Goal: Task Accomplishment & Management: Use online tool/utility

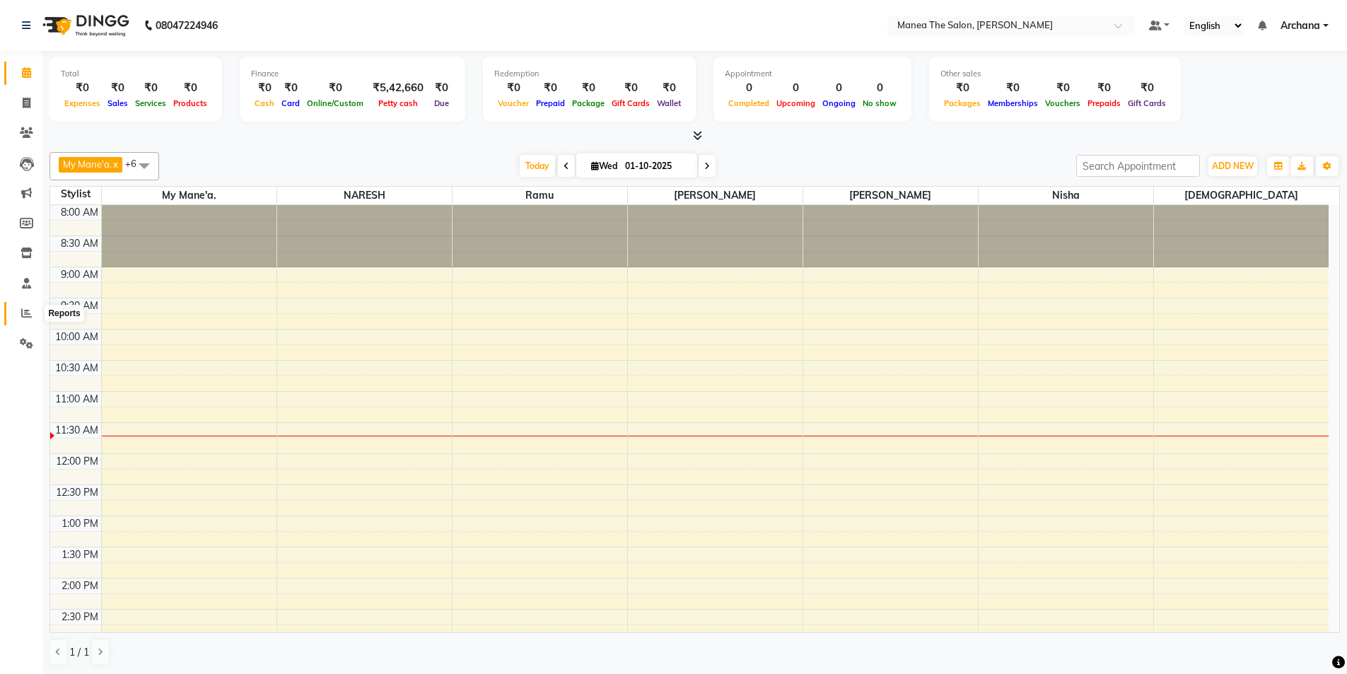
click at [28, 311] on icon at bounding box center [26, 313] width 11 height 11
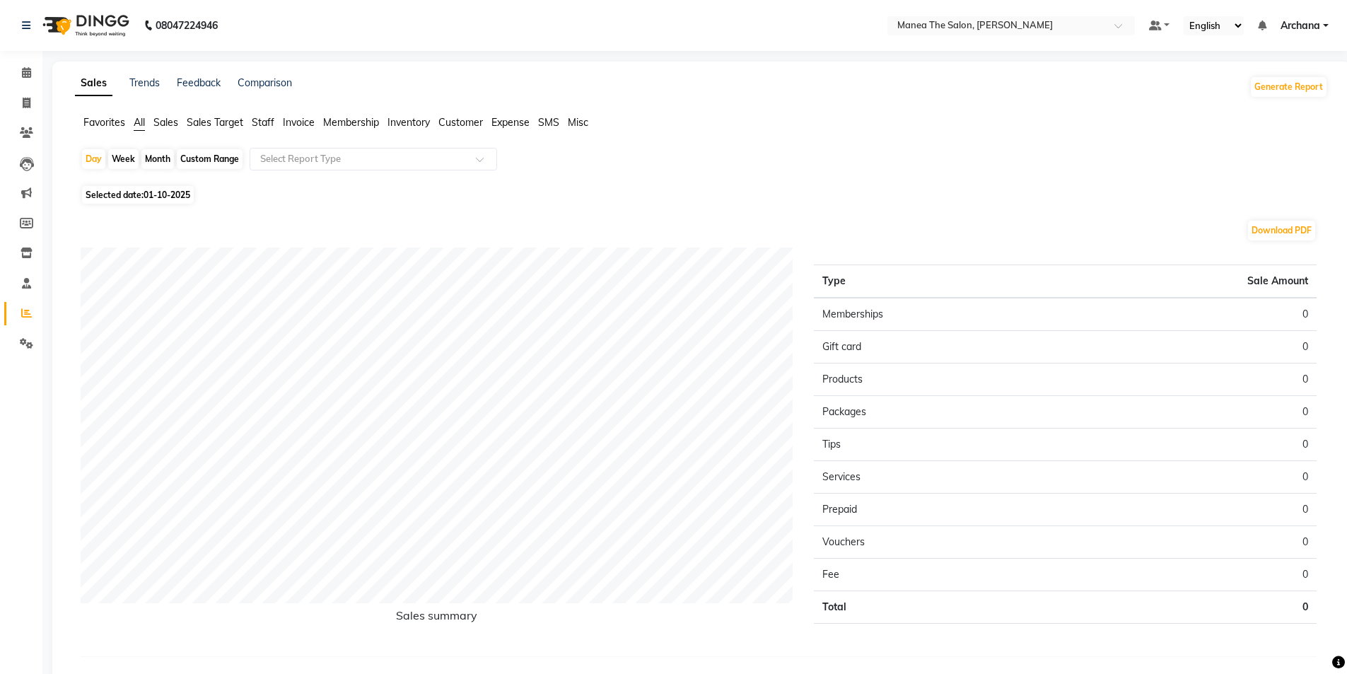
click at [260, 119] on span "Staff" at bounding box center [263, 122] width 23 height 13
click at [155, 160] on div "Month" at bounding box center [157, 159] width 33 height 20
select select "10"
select select "2025"
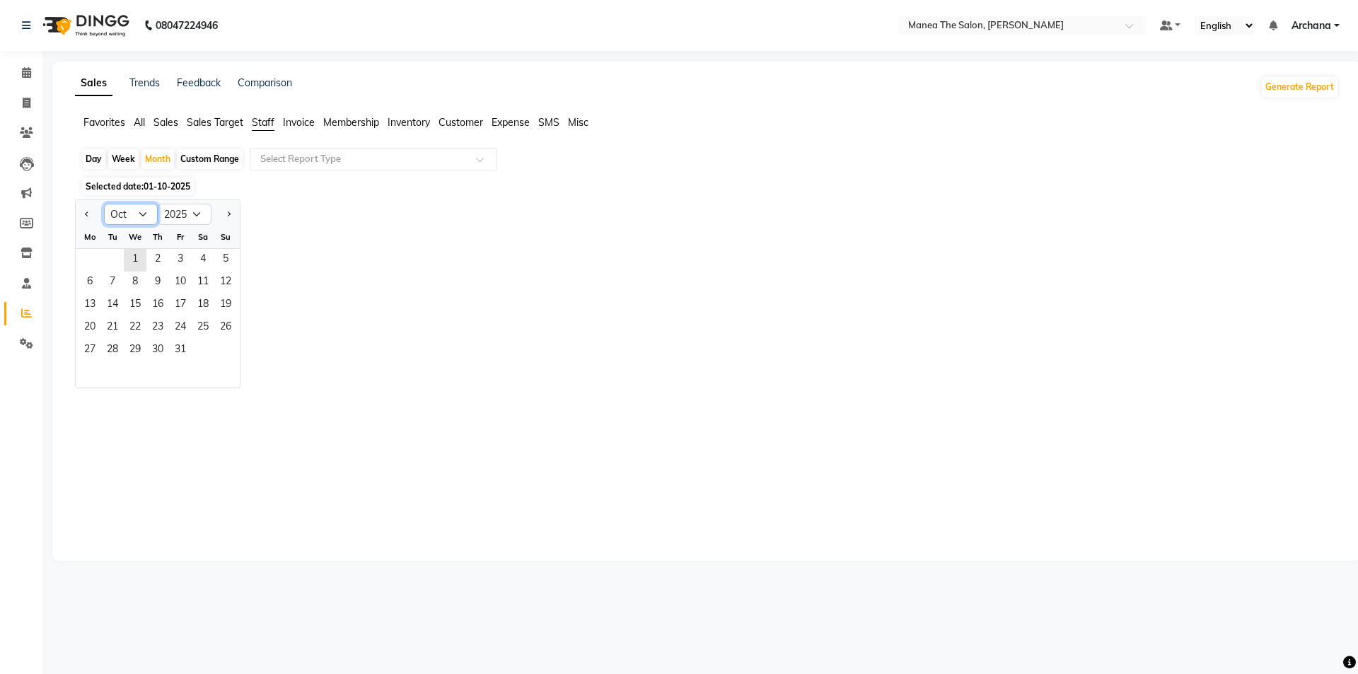
click at [138, 207] on select "Jan Feb Mar Apr May Jun [DATE] Aug Sep Oct Nov Dec" at bounding box center [131, 214] width 54 height 21
select select "9"
click at [104, 204] on select "Jan Feb Mar Apr May Jun [DATE] Aug Sep Oct Nov Dec" at bounding box center [131, 214] width 54 height 21
click at [122, 334] on span "23" at bounding box center [112, 328] width 23 height 23
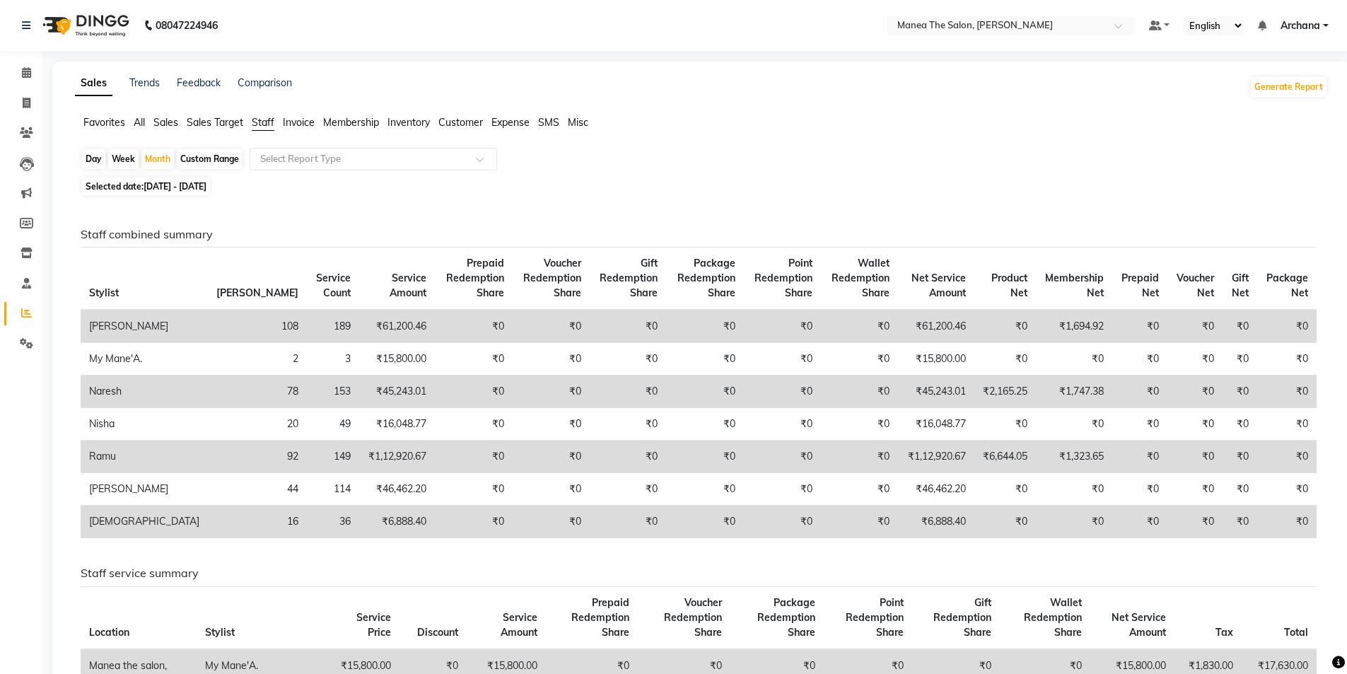
click at [90, 158] on div "Day" at bounding box center [93, 159] width 23 height 20
select select "9"
select select "2025"
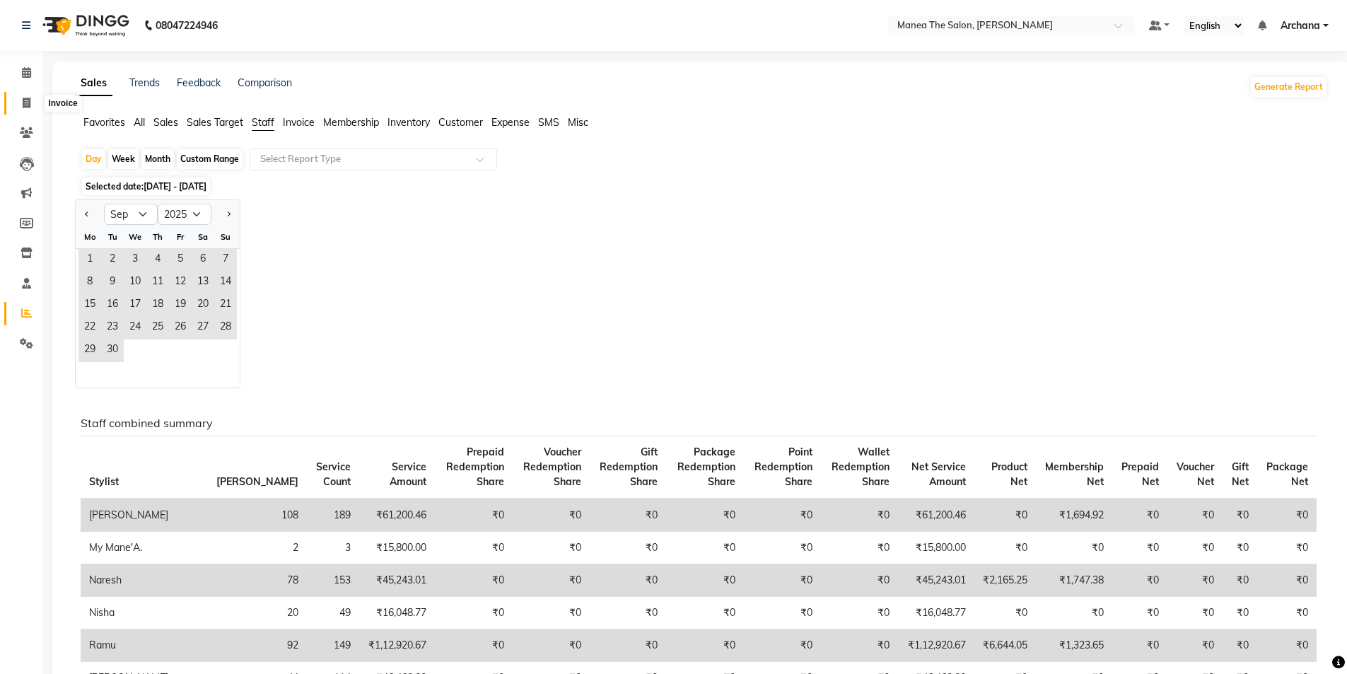
click at [30, 100] on icon at bounding box center [27, 103] width 8 height 11
select select "service"
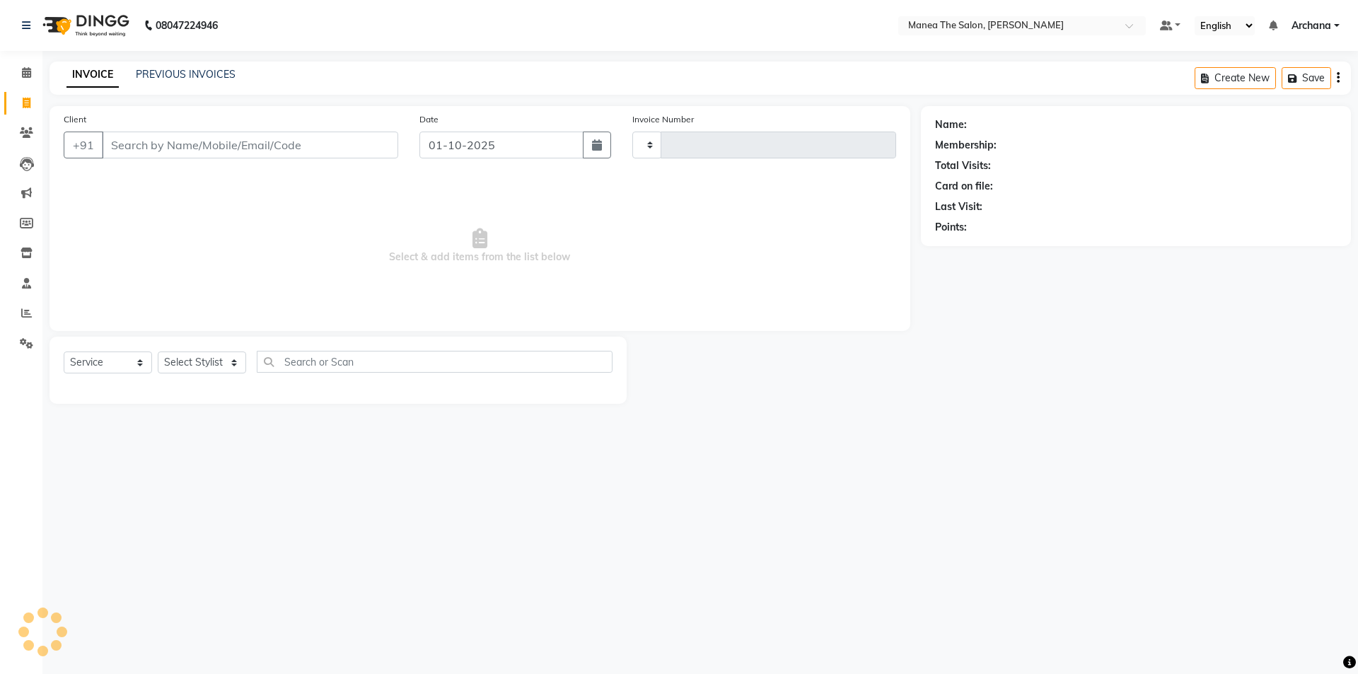
type input "1822"
select select "6846"
click at [202, 71] on link "PREVIOUS INVOICES" at bounding box center [186, 74] width 100 height 13
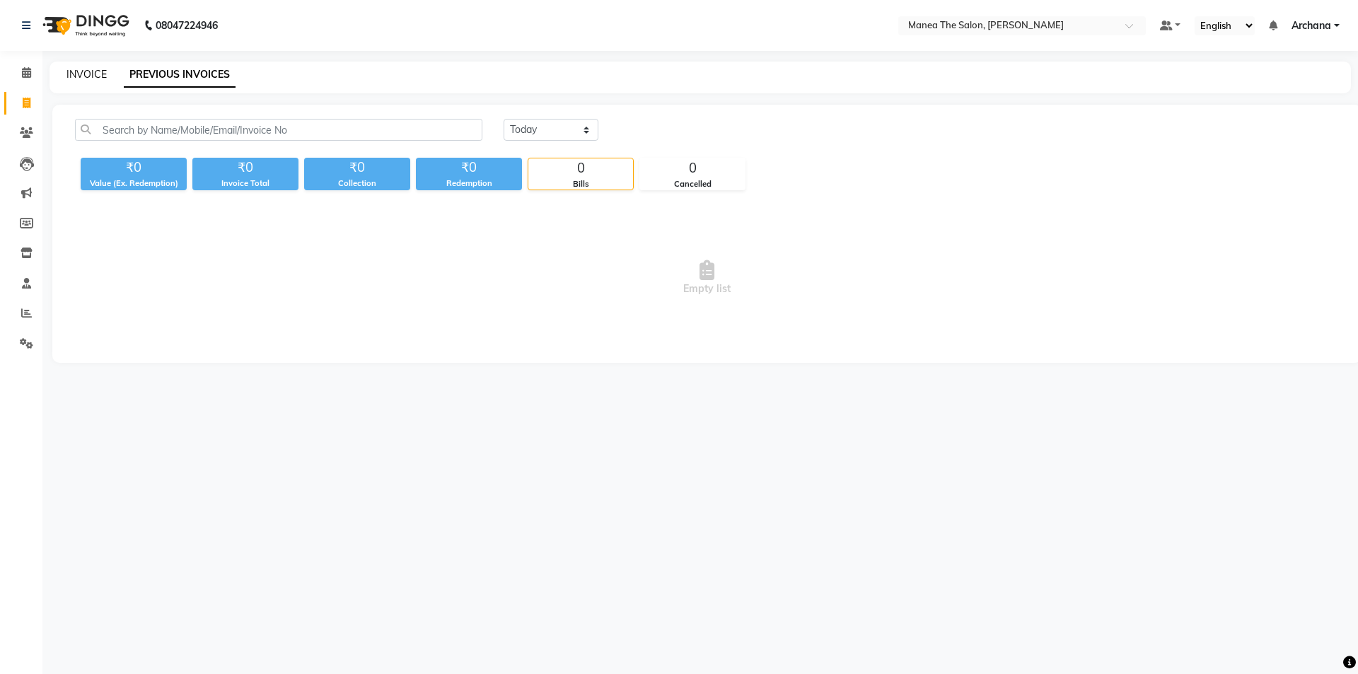
click at [100, 74] on link "INVOICE" at bounding box center [86, 74] width 40 height 13
select select "6846"
select select "service"
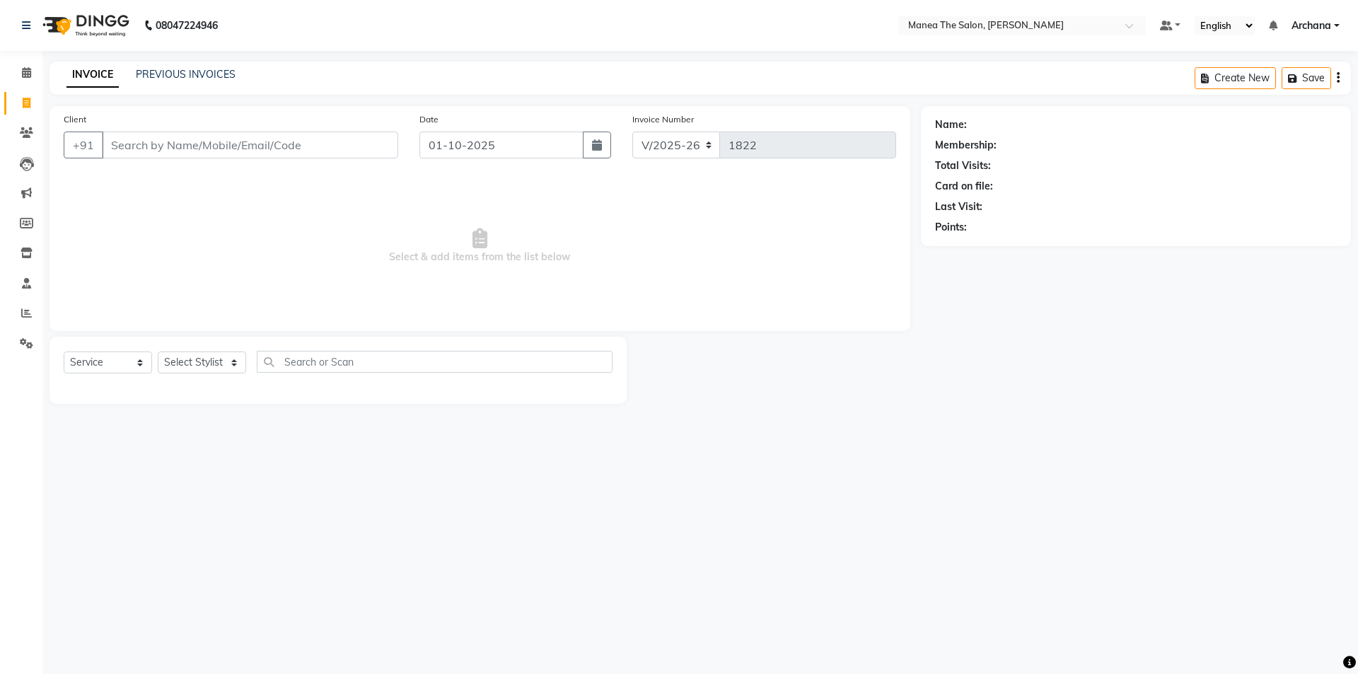
click at [139, 144] on input "Client" at bounding box center [250, 145] width 296 height 27
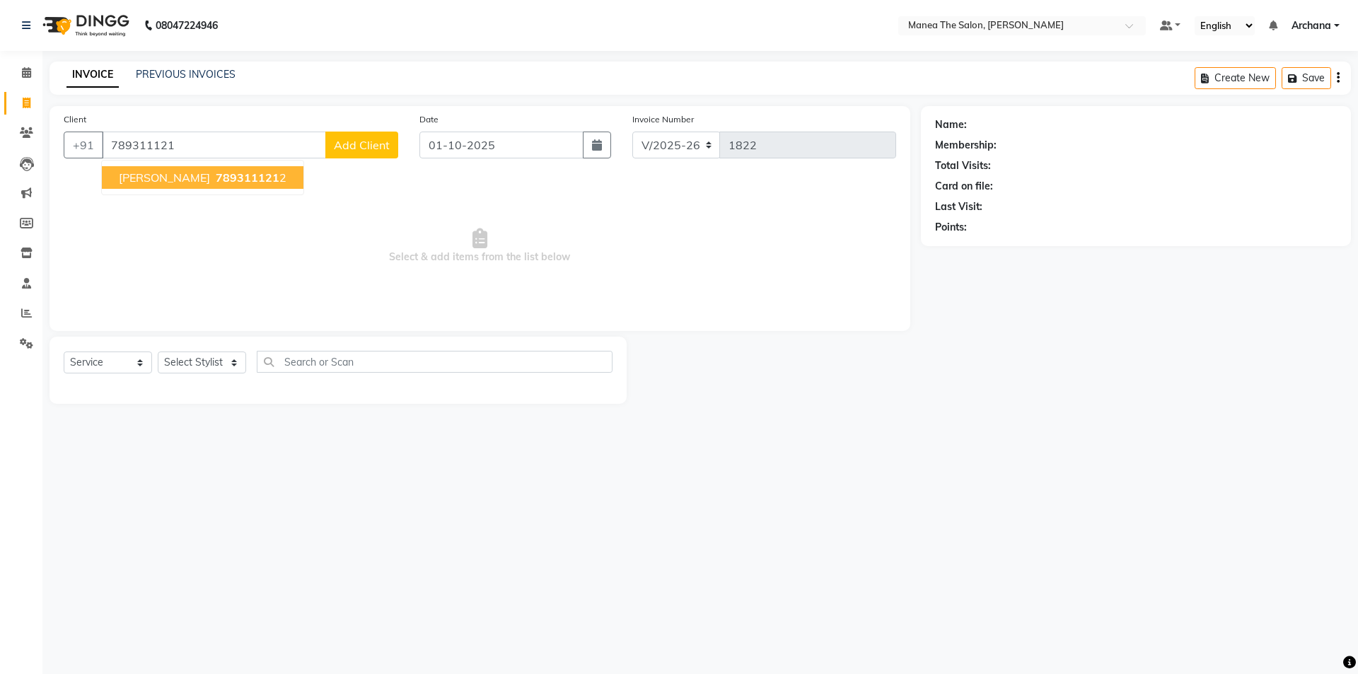
click at [166, 179] on span "[PERSON_NAME]" at bounding box center [164, 177] width 91 height 14
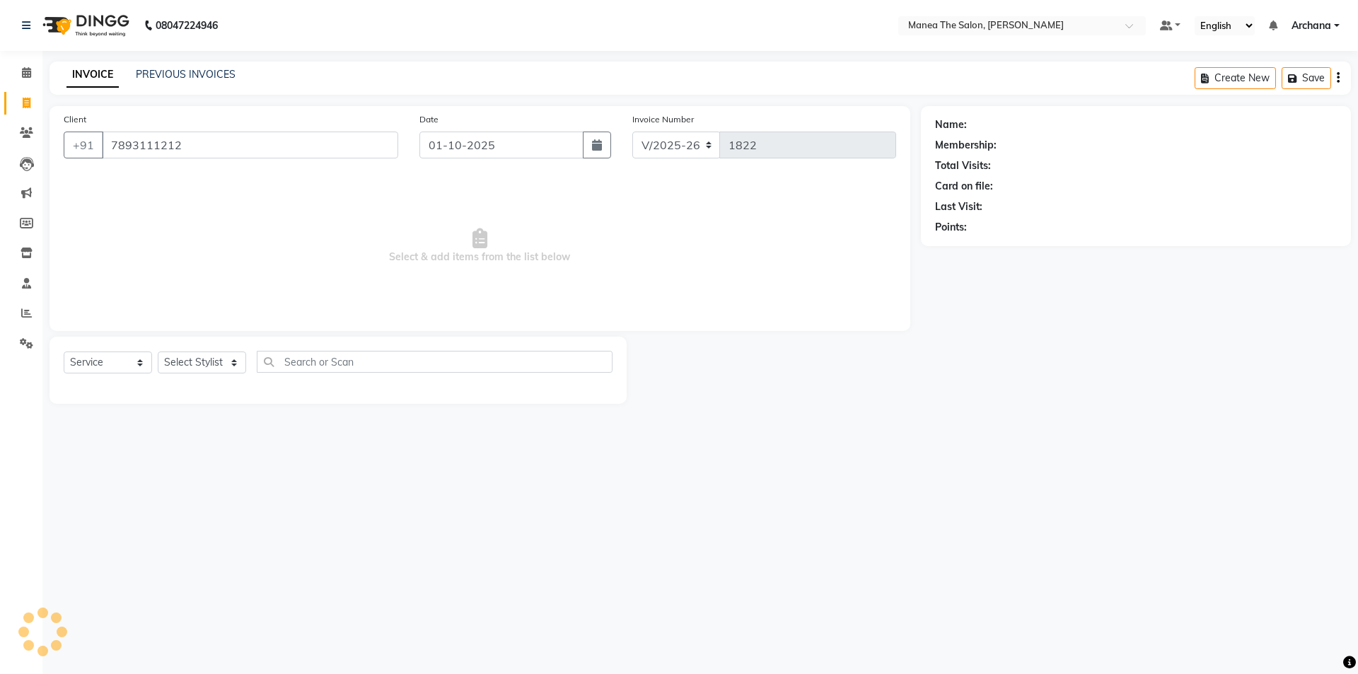
type input "7893111212"
select select "1: Object"
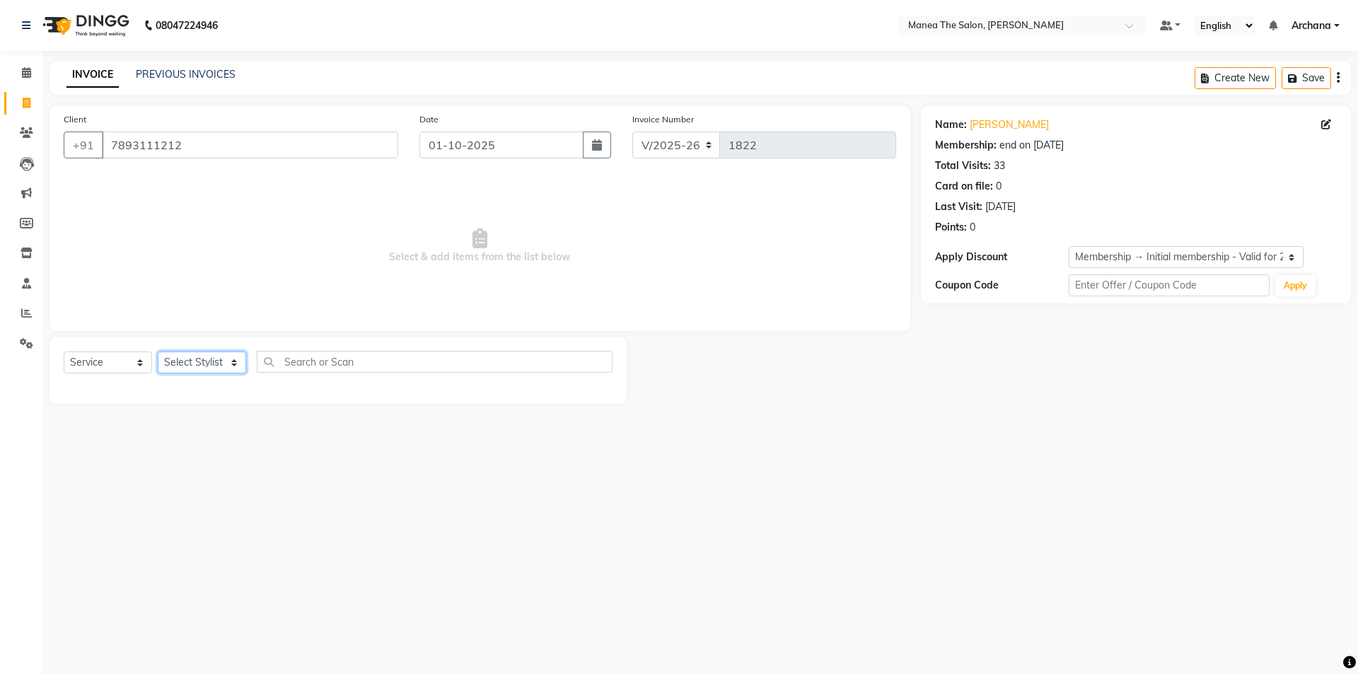
click at [234, 354] on select "Select Stylist [PERSON_NAME] My Mane'a. [PERSON_NAME] [PERSON_NAME] [PERSON_NAM…" at bounding box center [202, 362] width 88 height 22
select select "82236"
click at [158, 351] on select "Select Stylist [PERSON_NAME] My Mane'a. [PERSON_NAME] [PERSON_NAME] [PERSON_NAM…" at bounding box center [202, 362] width 88 height 22
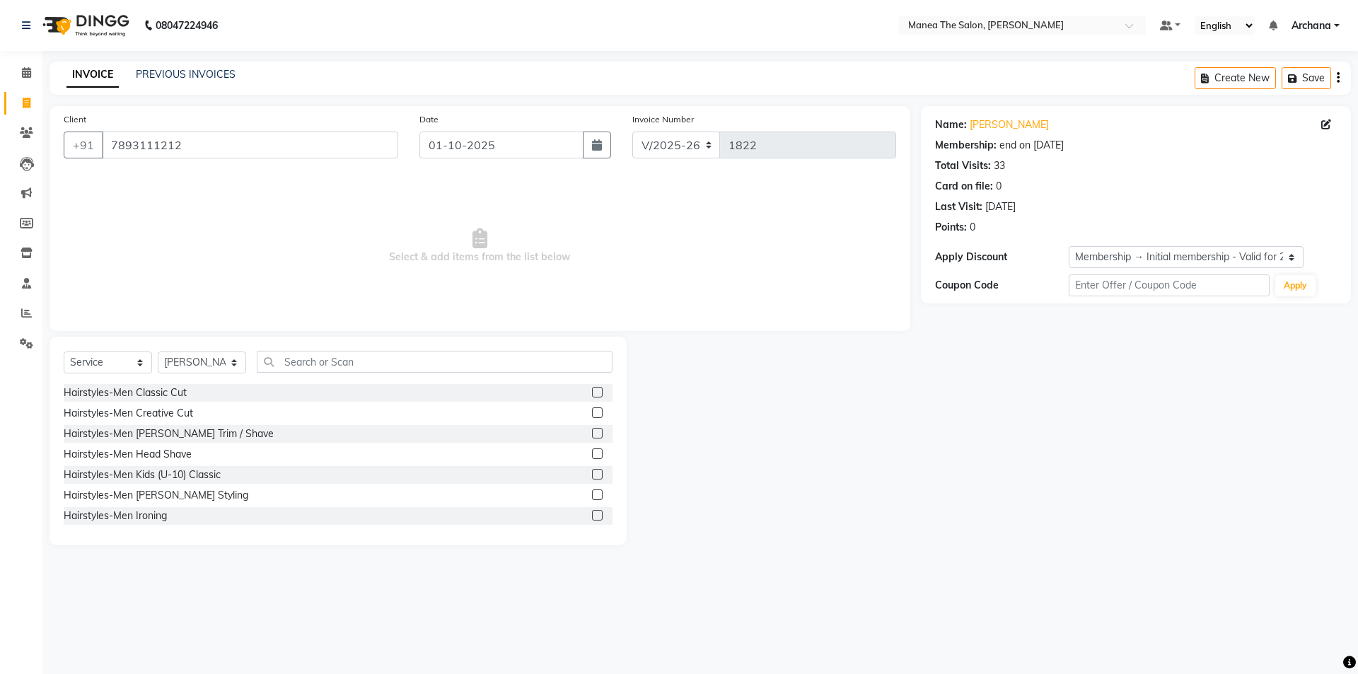
click at [592, 436] on label at bounding box center [597, 433] width 11 height 11
click at [592, 436] on input "checkbox" at bounding box center [596, 433] width 9 height 9
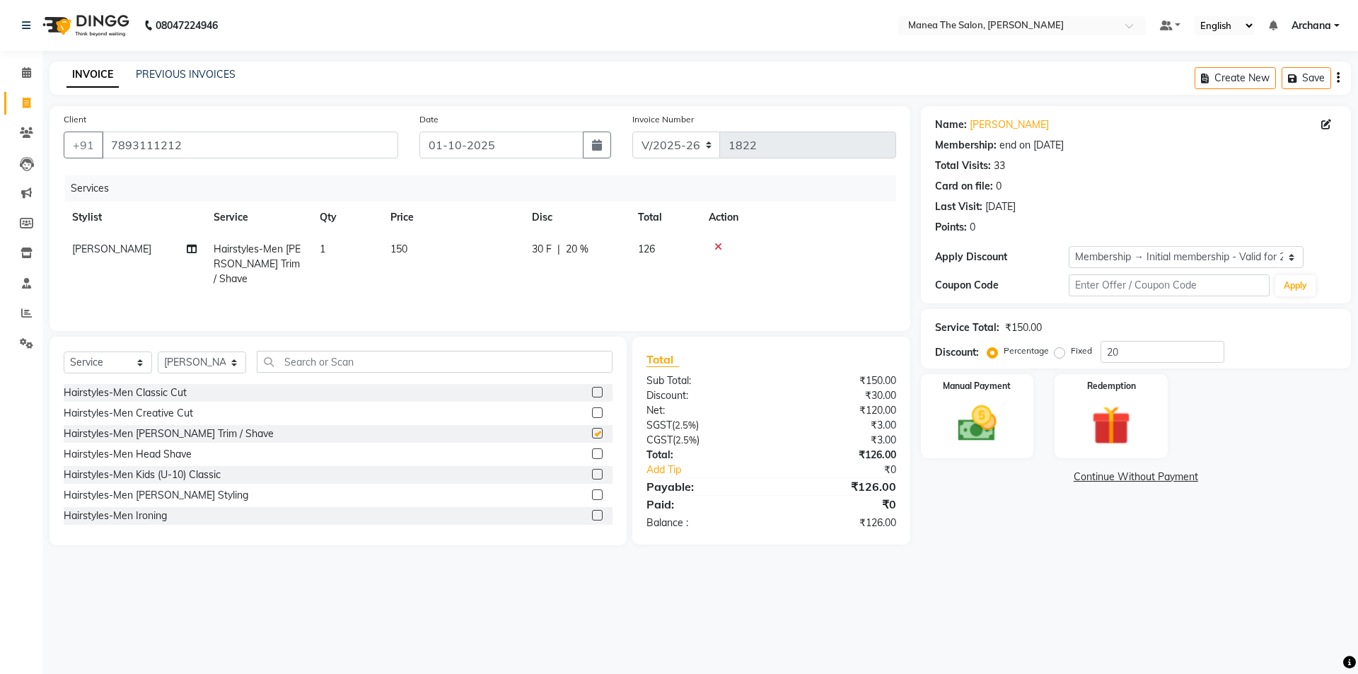
checkbox input "false"
click at [1161, 346] on div "Service Total: ₹150.00 Discount: Percentage Fixed 20" at bounding box center [1136, 339] width 402 height 48
click at [1157, 353] on input "20" at bounding box center [1162, 352] width 124 height 22
type input "2"
click at [1198, 255] on select "Select Membership → Initial membership - Valid for 2 yrs" at bounding box center [1185, 257] width 235 height 22
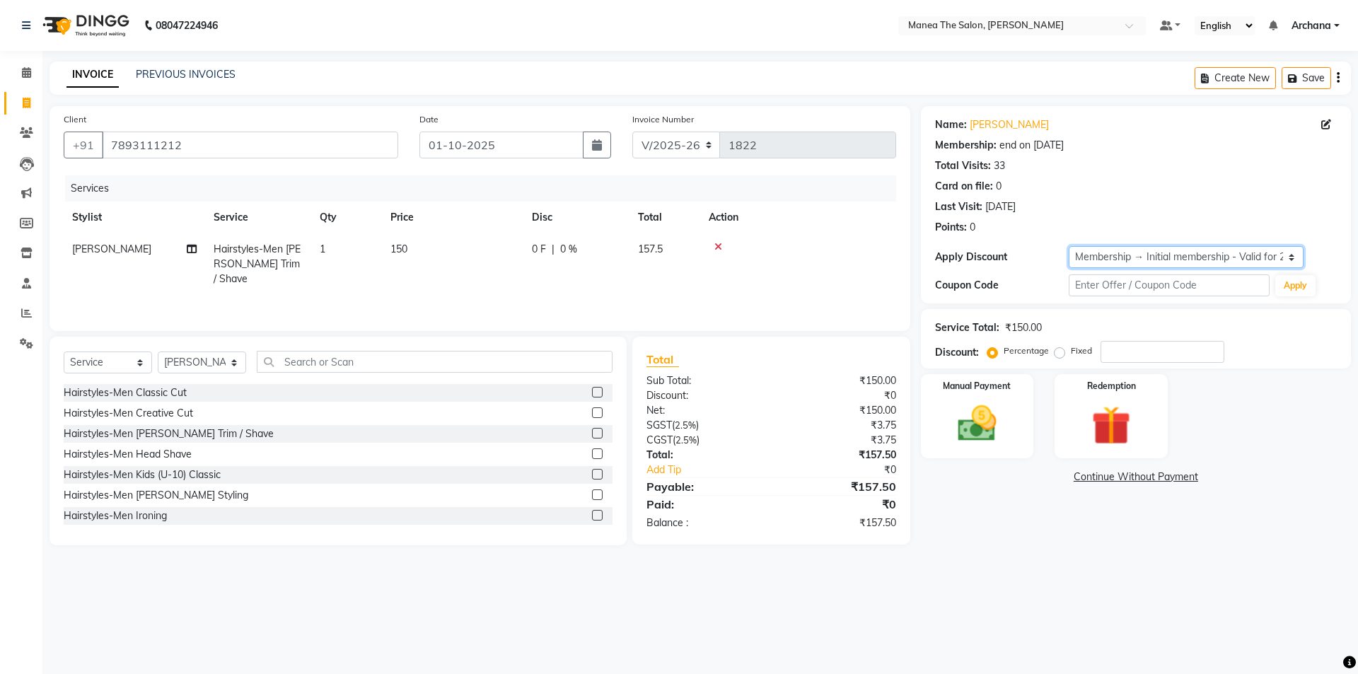
select select "0:"
click at [1068, 246] on select "Select Membership → Initial membership - Valid for 2 yrs" at bounding box center [1185, 257] width 235 height 22
type input "0"
click at [1122, 356] on input "0" at bounding box center [1162, 352] width 124 height 22
type input "2"
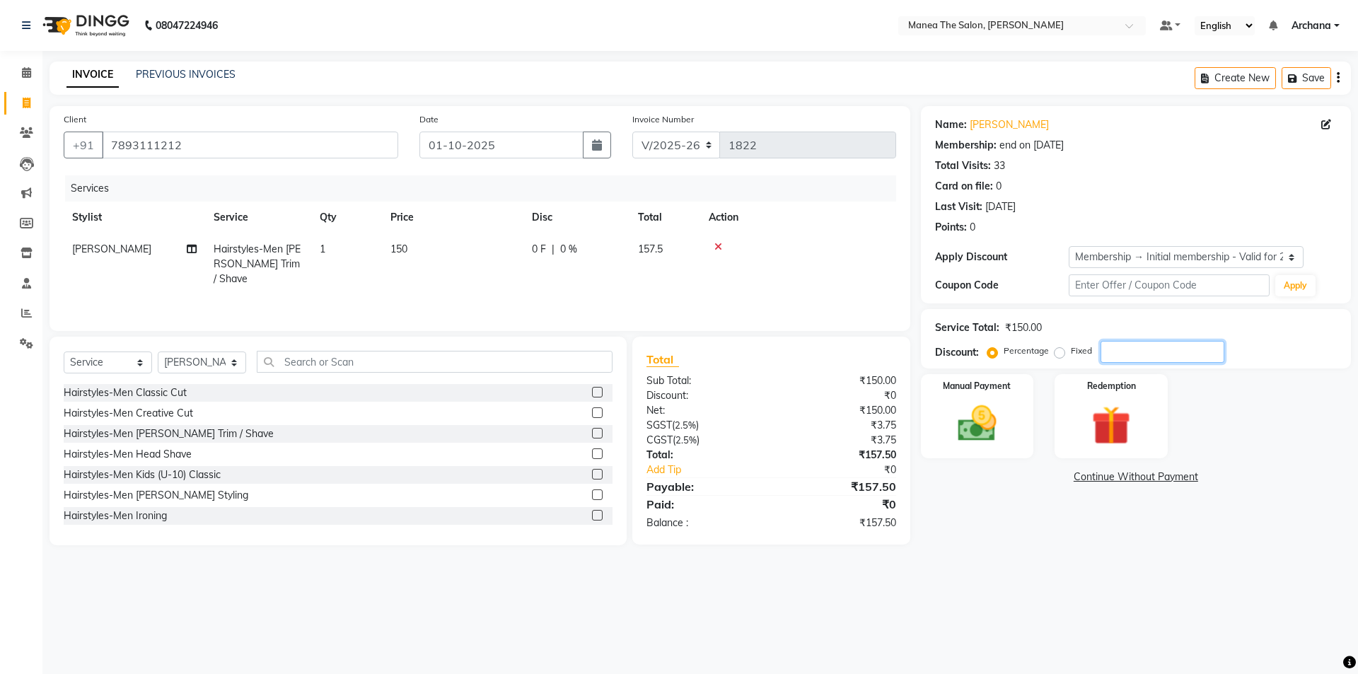
type input "4"
type input "5"
type input "4.76"
click at [984, 433] on img at bounding box center [977, 423] width 66 height 47
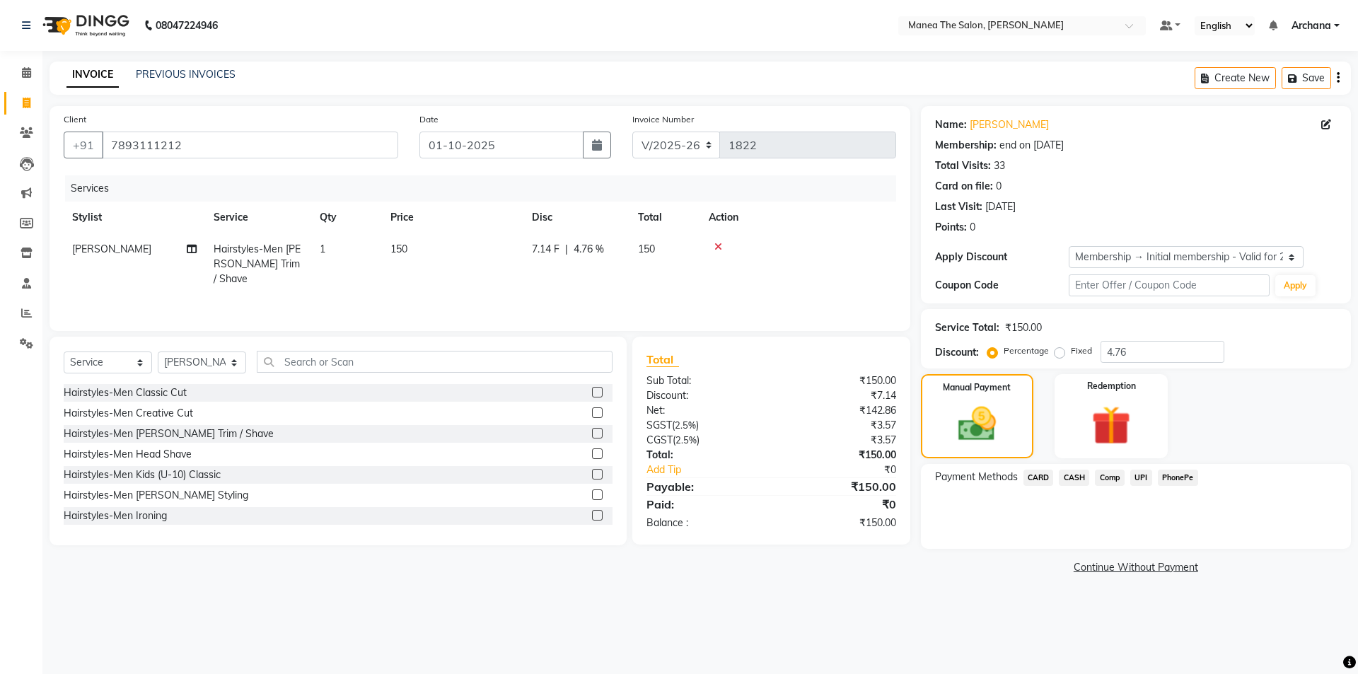
click at [1148, 477] on span "UPI" at bounding box center [1141, 477] width 22 height 16
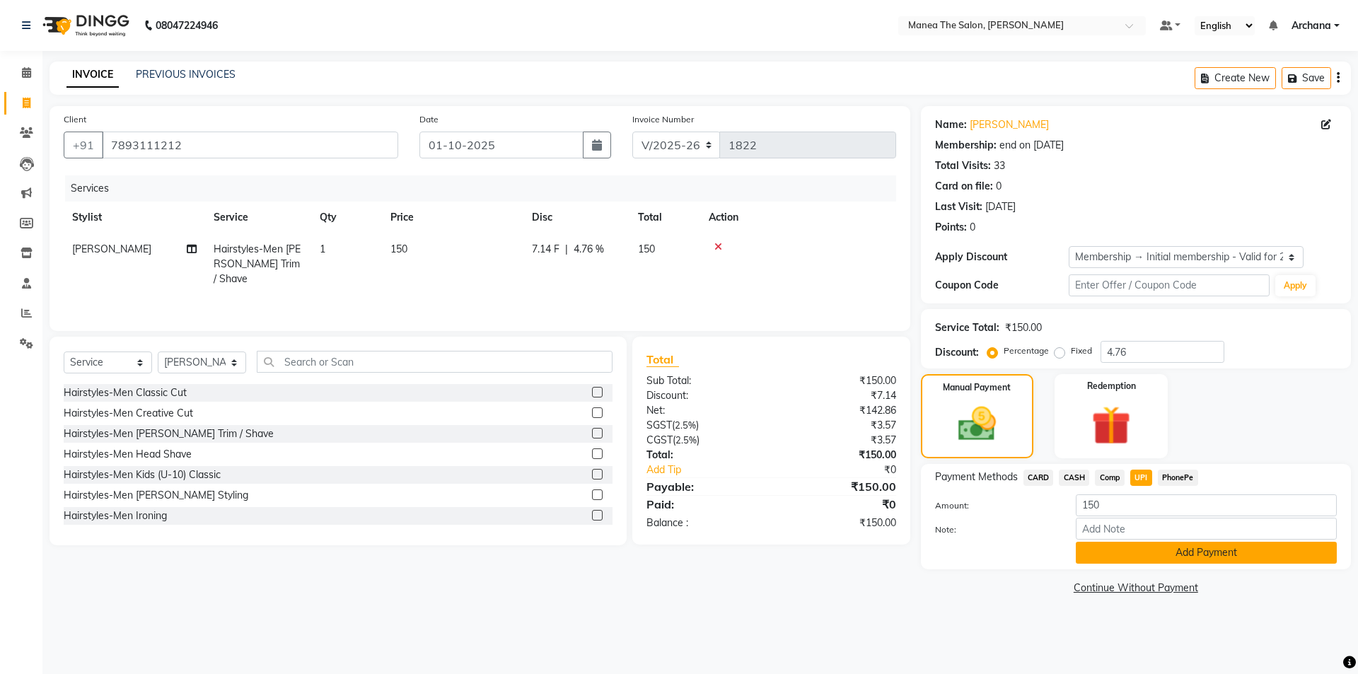
click at [1181, 555] on button "Add Payment" at bounding box center [1205, 553] width 261 height 22
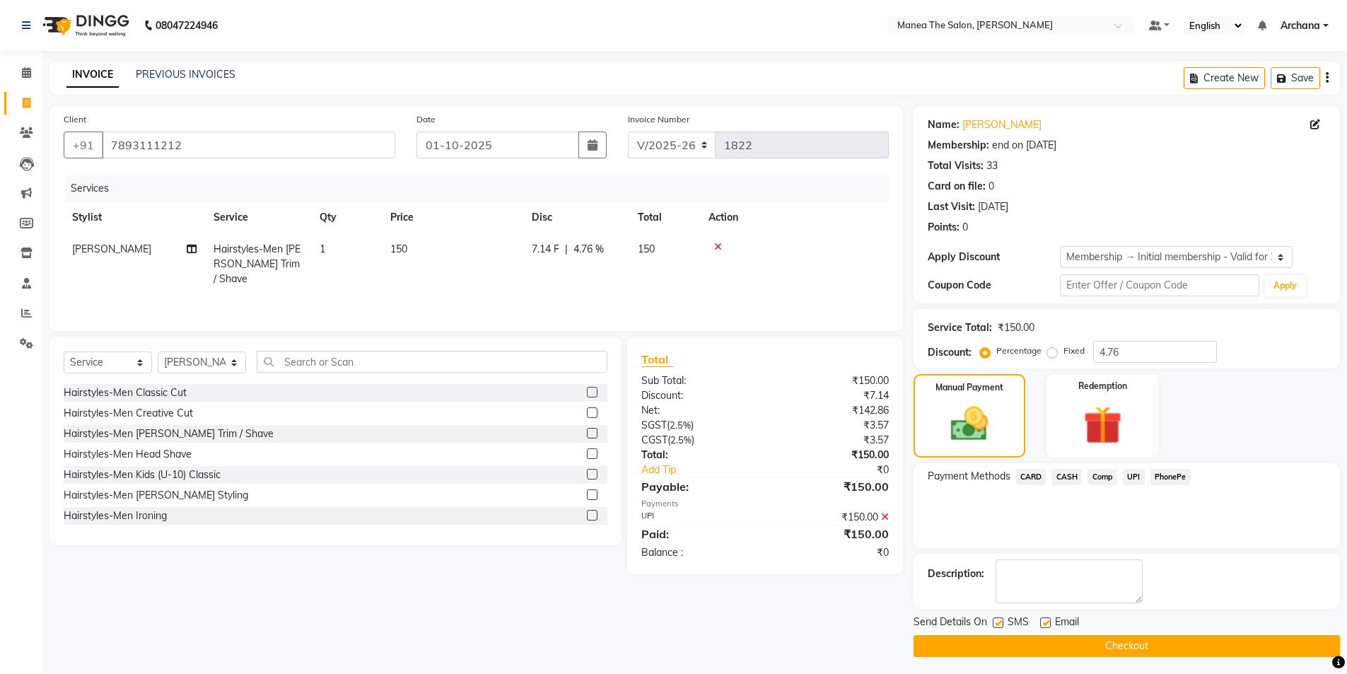
click at [1131, 474] on span "UPI" at bounding box center [1134, 477] width 22 height 16
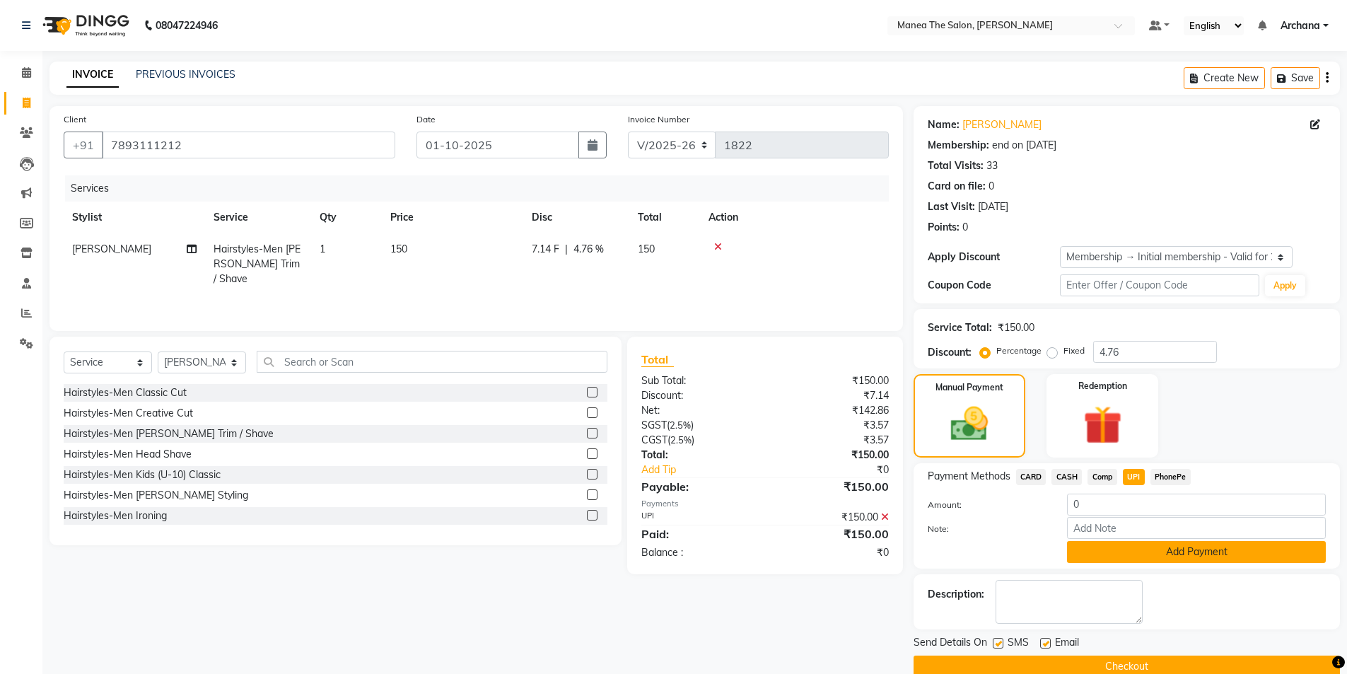
click at [1223, 559] on button "Add Payment" at bounding box center [1196, 552] width 259 height 22
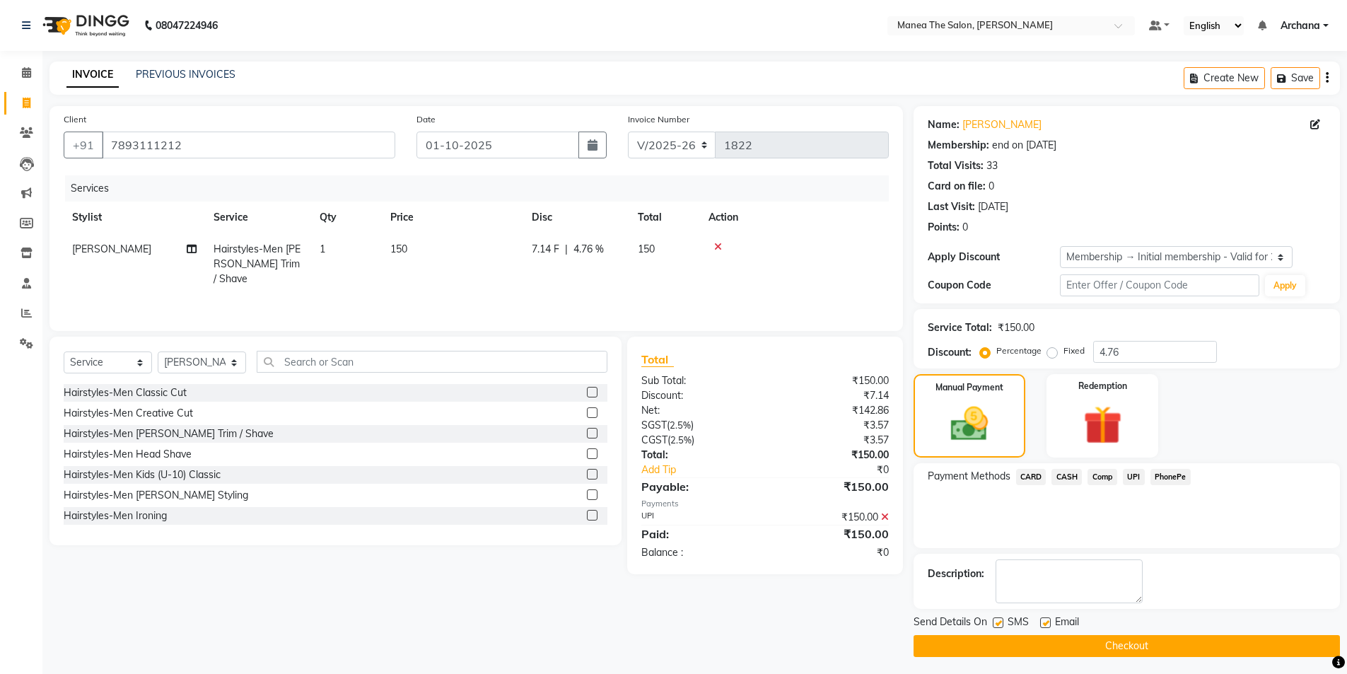
click at [1139, 480] on span "UPI" at bounding box center [1134, 477] width 22 height 16
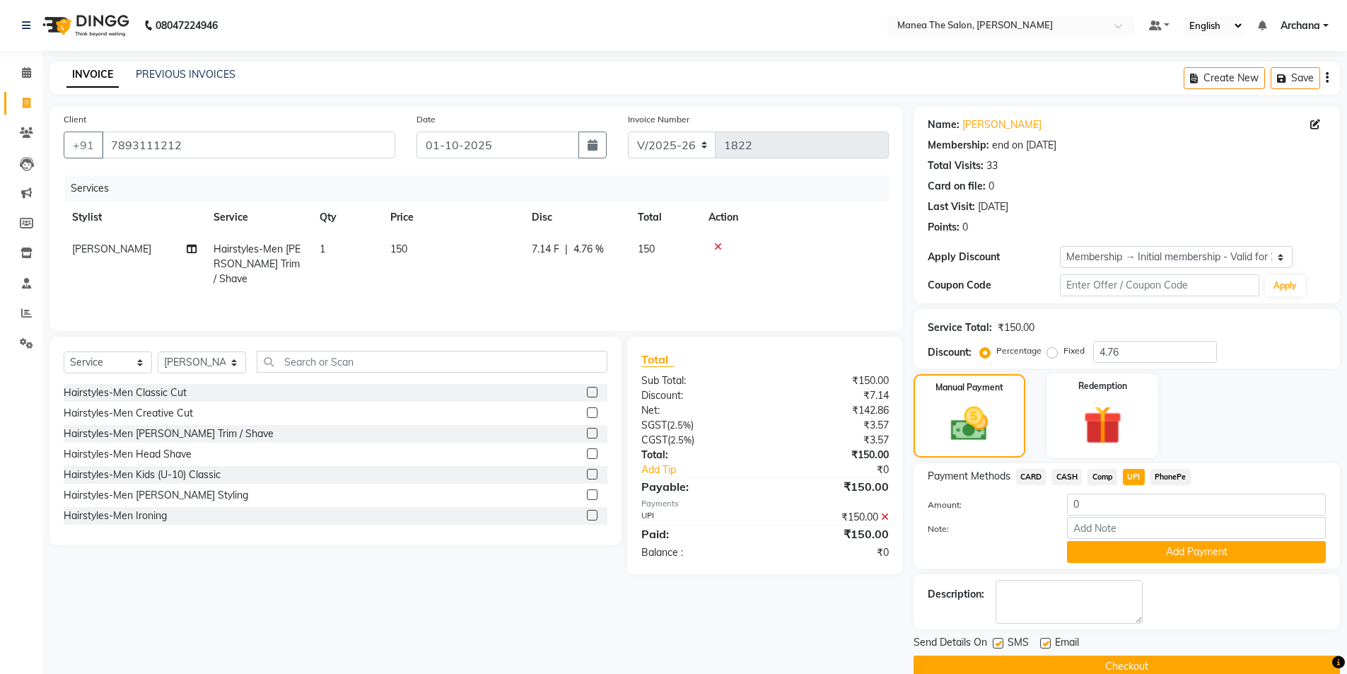
click at [1179, 663] on button "Checkout" at bounding box center [1127, 666] width 426 height 22
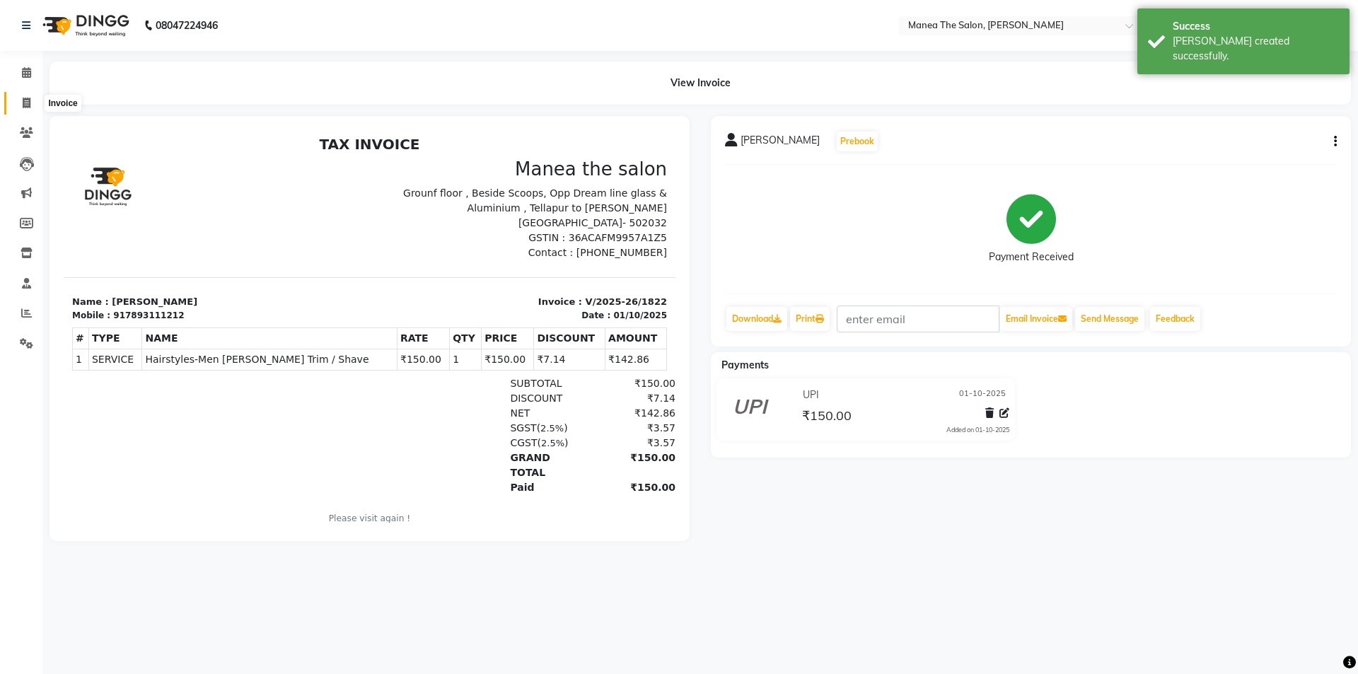
click at [35, 101] on span at bounding box center [26, 103] width 25 height 16
select select "service"
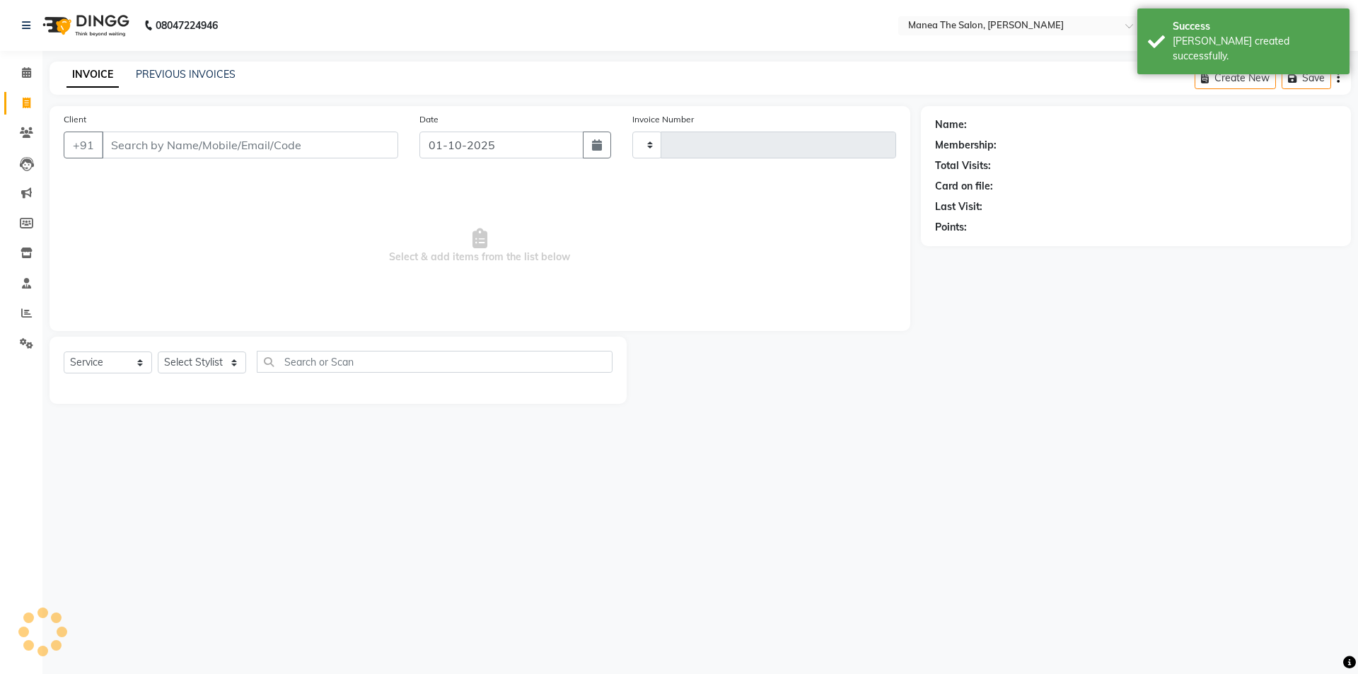
type input "1823"
select select "6846"
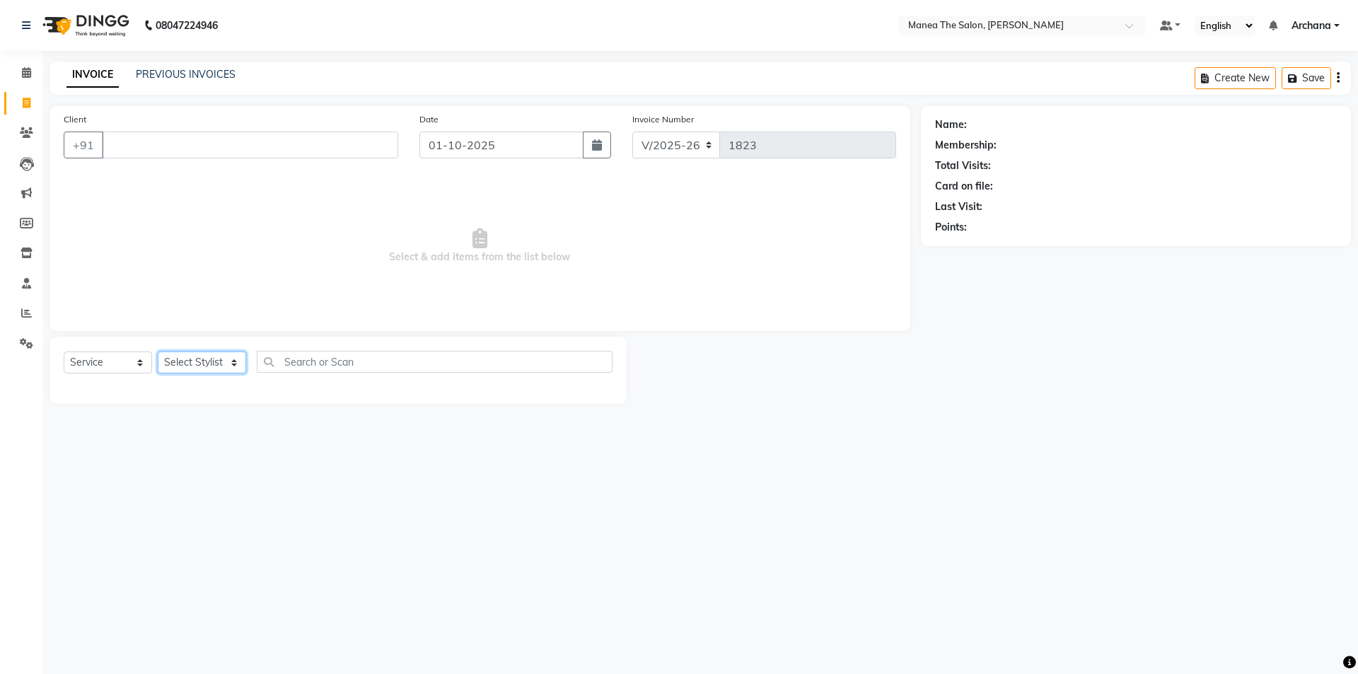
click at [208, 356] on select "Select Stylist [PERSON_NAME] My Mane'a. [PERSON_NAME] [PERSON_NAME] [PERSON_NAM…" at bounding box center [202, 362] width 88 height 22
select select "82236"
click at [158, 351] on select "Select Stylist [PERSON_NAME] My Mane'a. [PERSON_NAME] [PERSON_NAME] [PERSON_NAM…" at bounding box center [202, 362] width 88 height 22
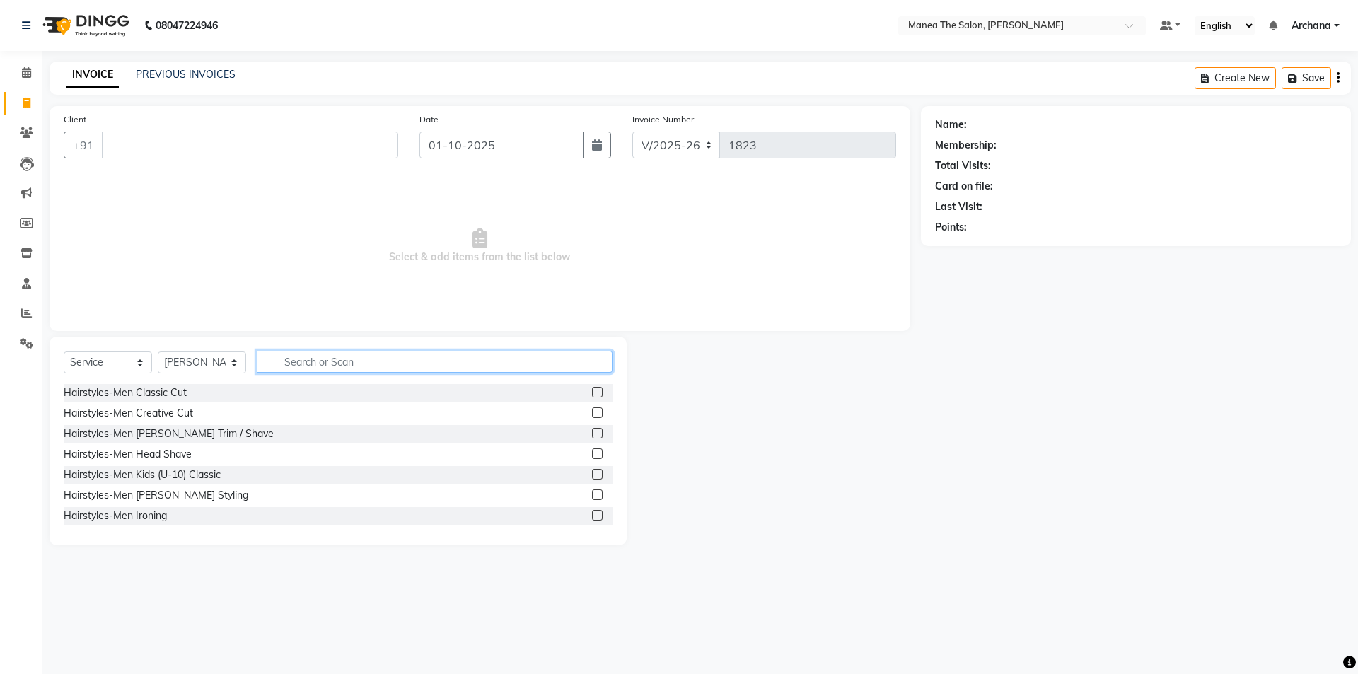
click at [325, 353] on input "text" at bounding box center [435, 362] width 356 height 22
click at [339, 359] on input "text" at bounding box center [435, 362] width 356 height 22
click at [592, 412] on label at bounding box center [597, 412] width 11 height 11
click at [592, 412] on input "checkbox" at bounding box center [596, 413] width 9 height 9
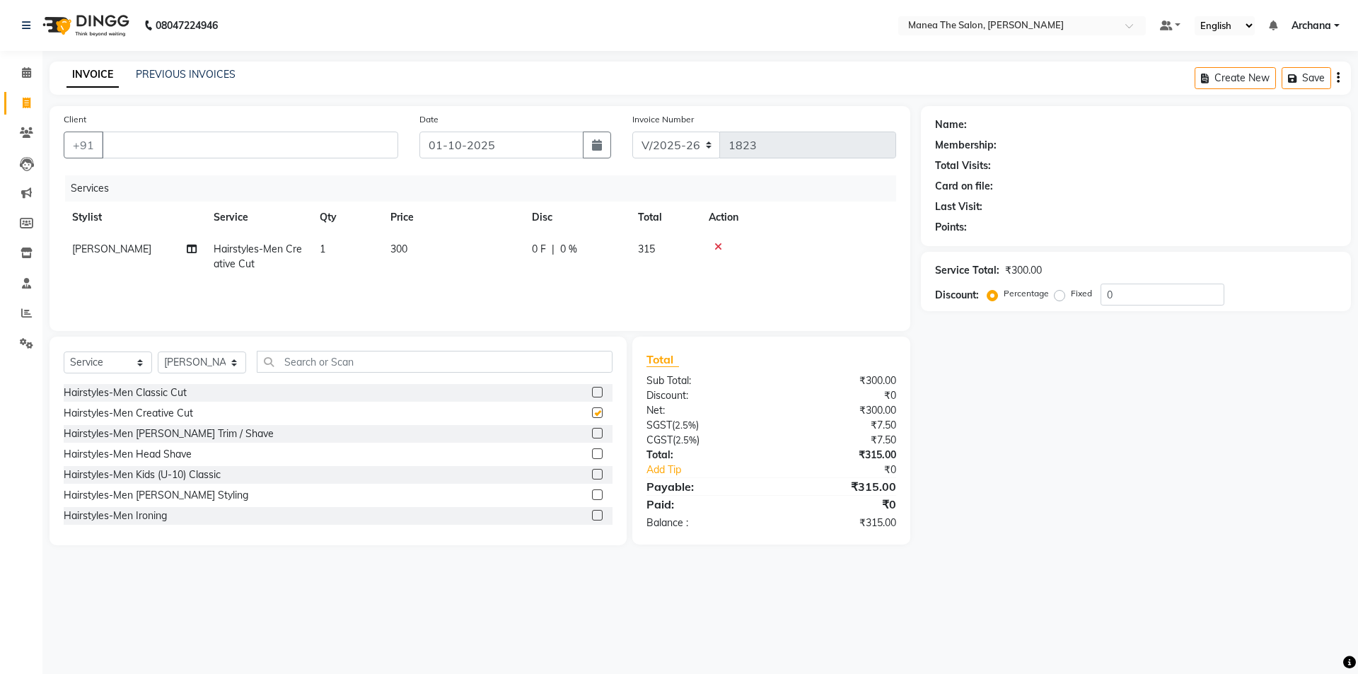
checkbox input "false"
click at [328, 242] on td "1" at bounding box center [346, 256] width 71 height 47
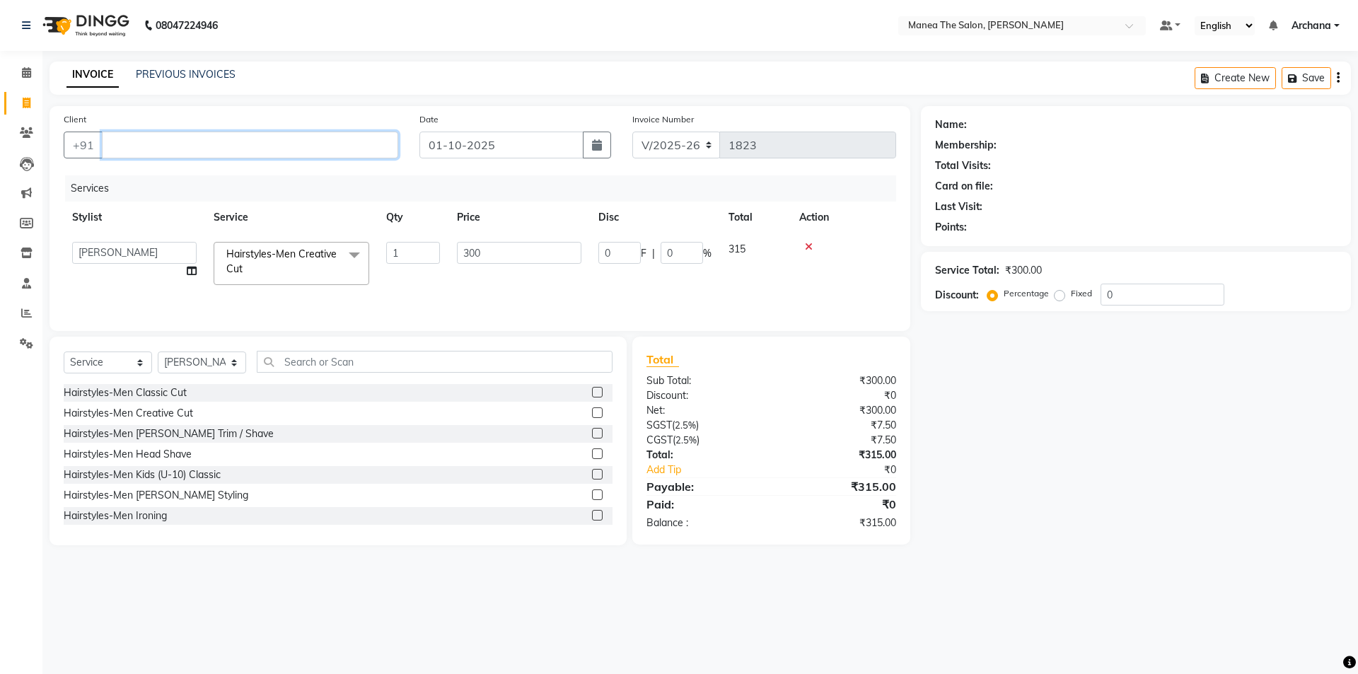
click at [135, 141] on input "Client" at bounding box center [250, 145] width 296 height 27
type input "9515696624"
click at [417, 259] on input "1" at bounding box center [413, 253] width 54 height 22
type input "1"
